Goal: Navigation & Orientation: Find specific page/section

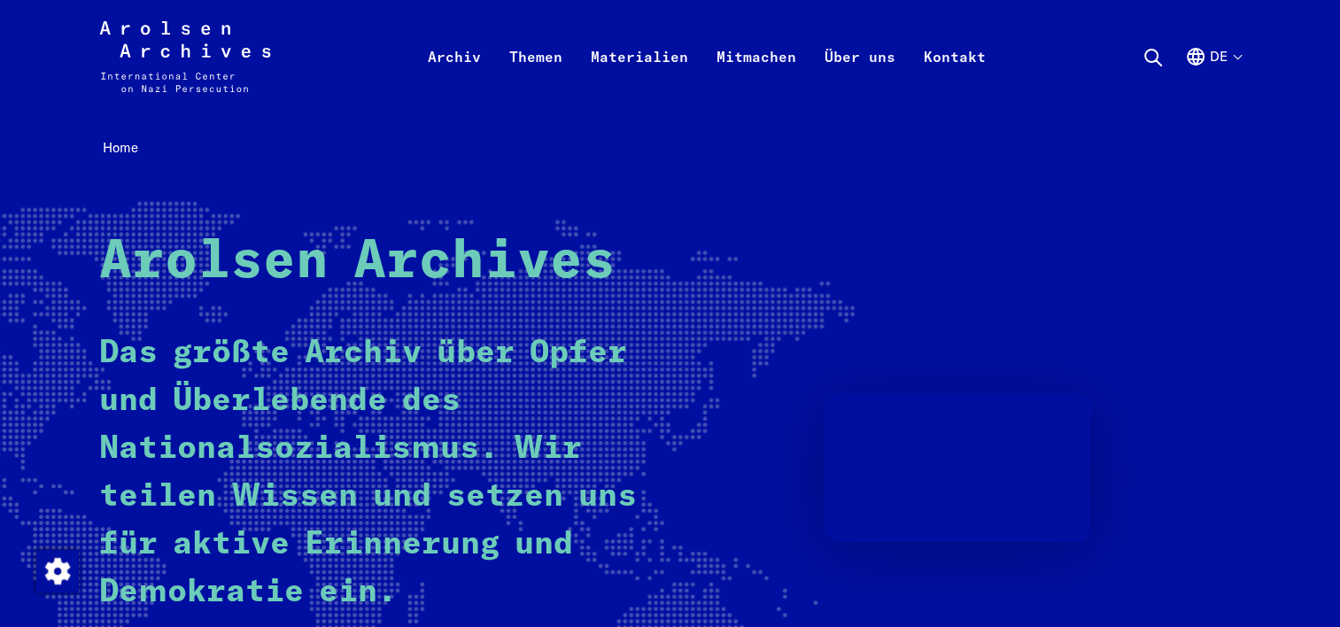
click at [1222, 53] on button "de" at bounding box center [1213, 78] width 56 height 64
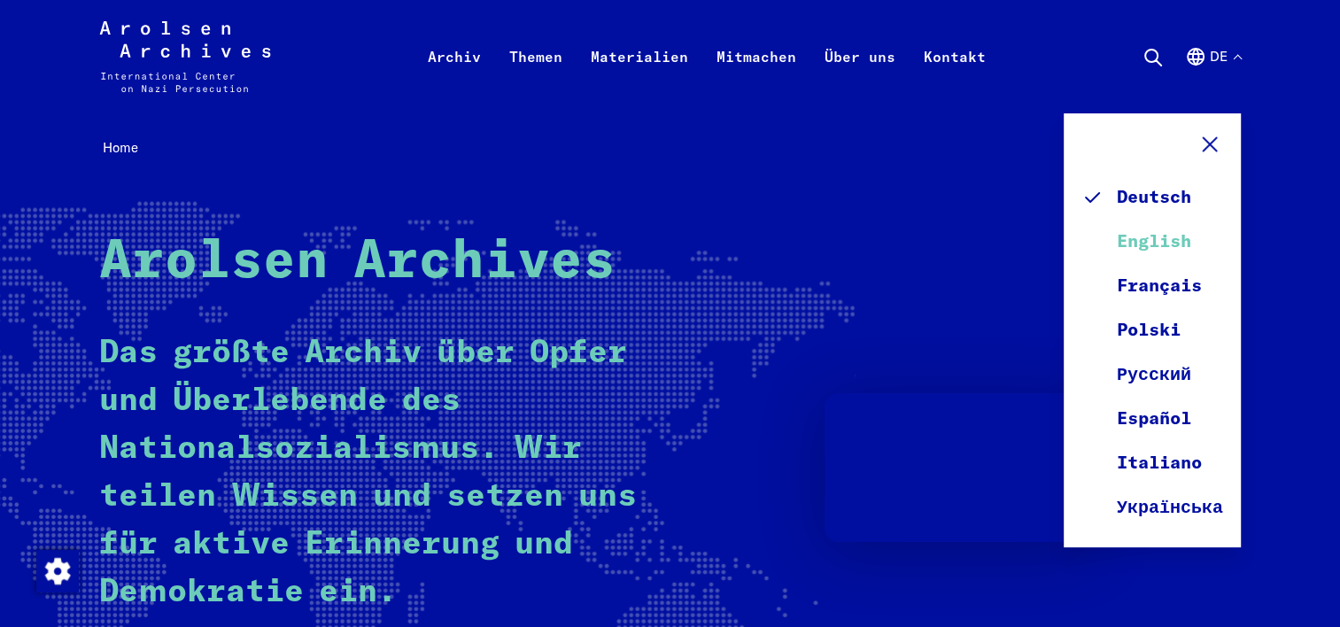
click at [1169, 244] on link "English" at bounding box center [1153, 242] width 142 height 44
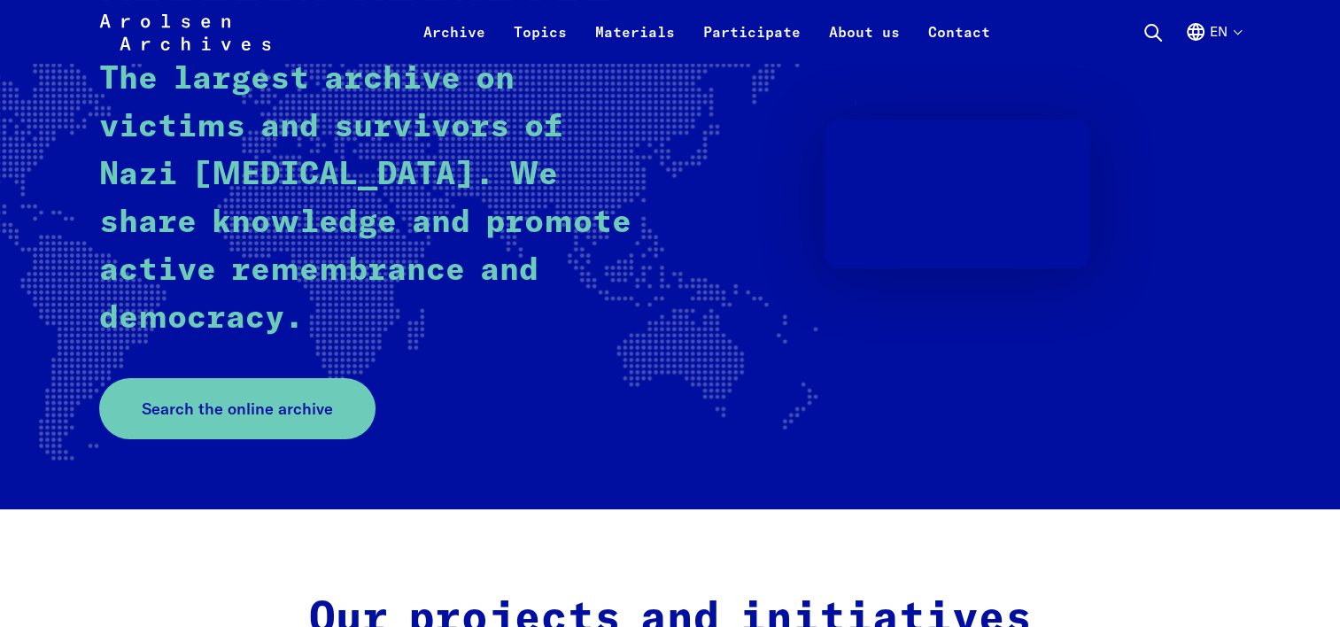
scroll to position [354, 0]
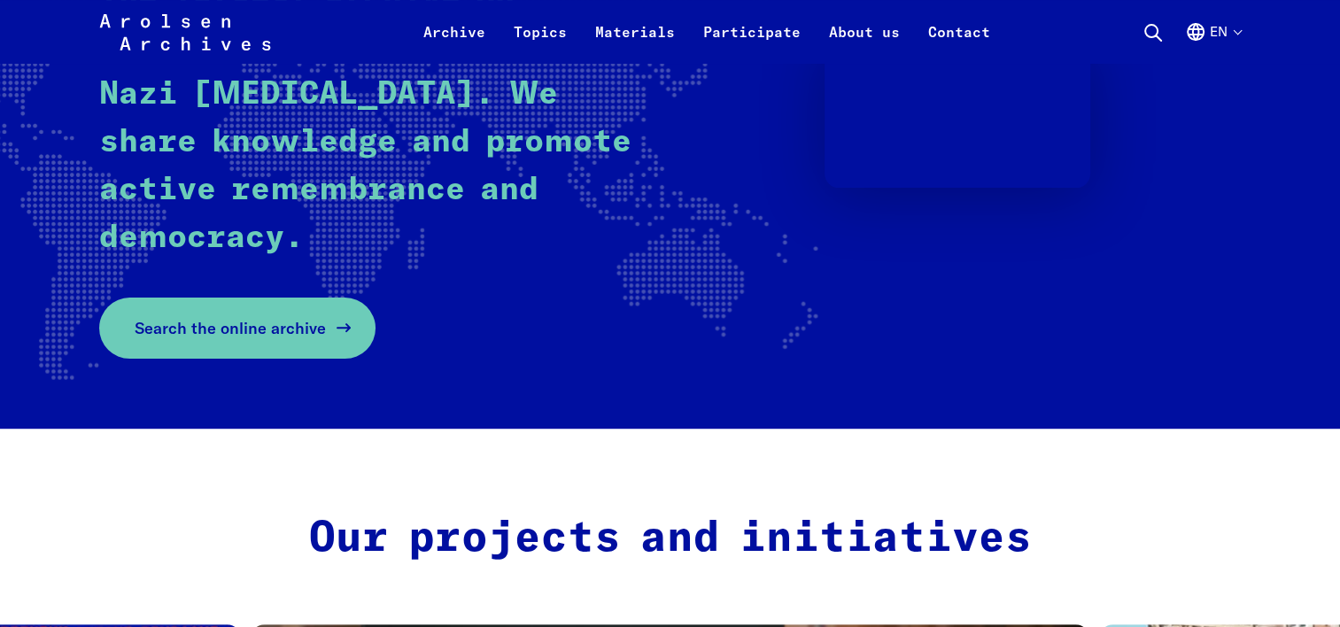
click at [246, 328] on span "Search the online archive" at bounding box center [230, 328] width 191 height 24
